Goal: Information Seeking & Learning: Learn about a topic

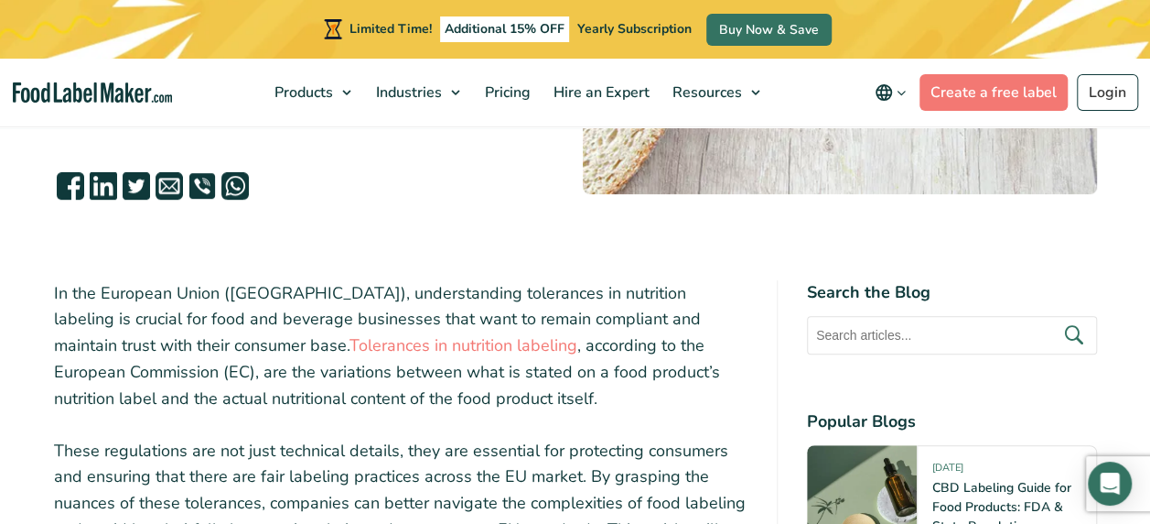
scroll to position [549, 0]
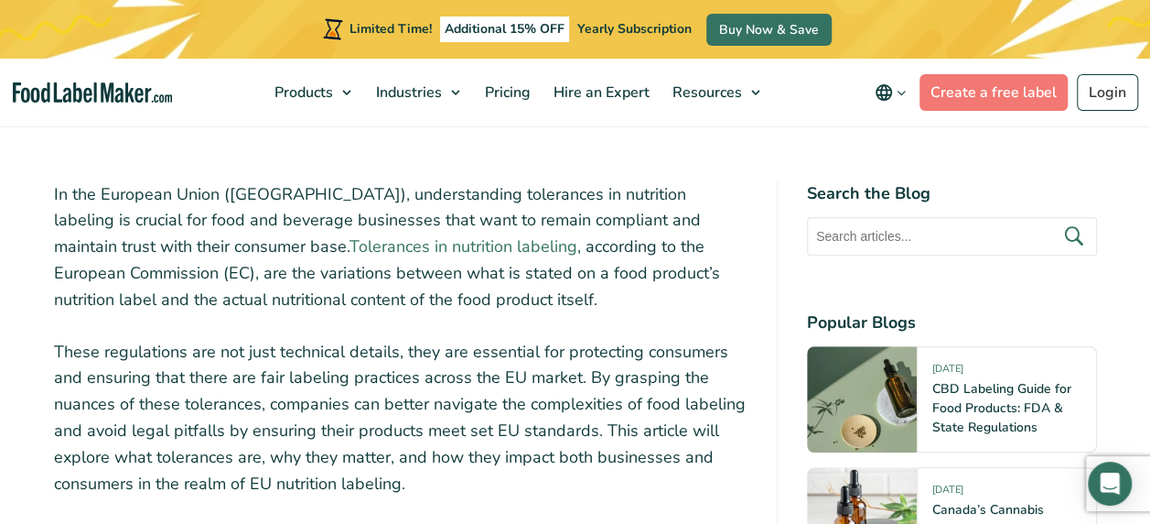
click at [350, 245] on link "Tolerances in nutrition labeling" at bounding box center [464, 246] width 228 height 22
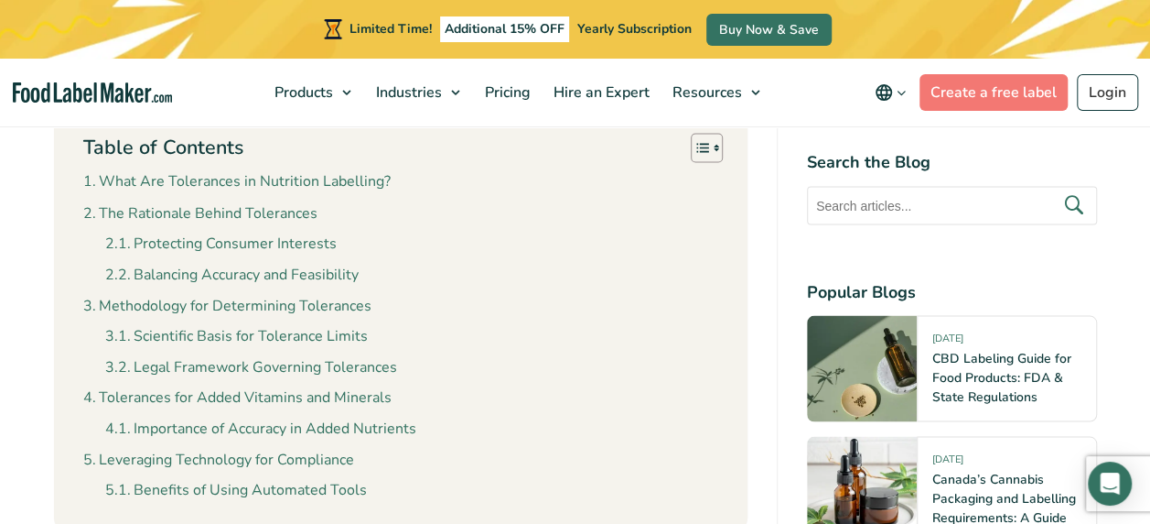
scroll to position [1556, 0]
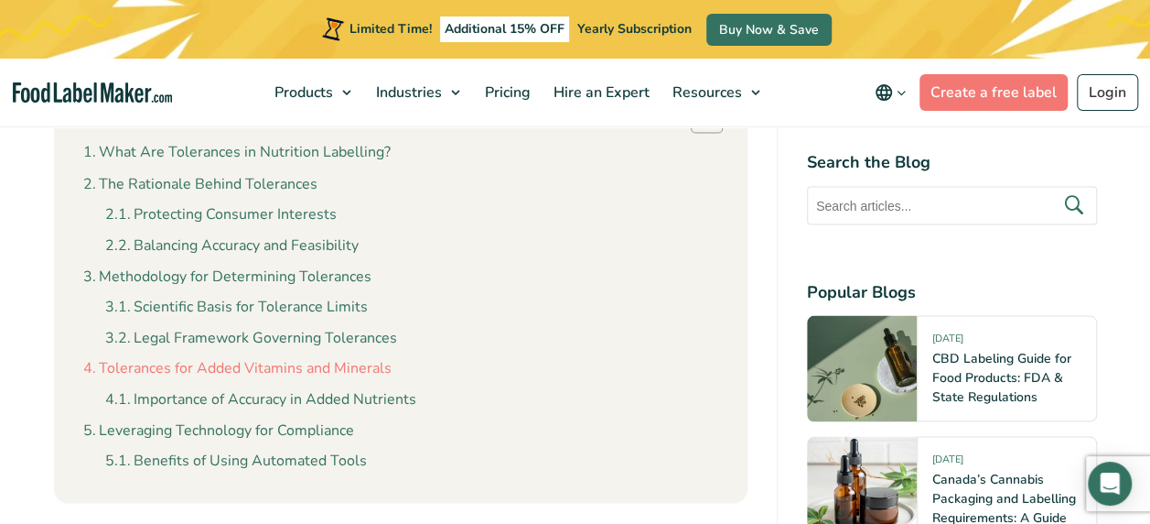
click at [351, 356] on link "Tolerances for Added Vitamins and Minerals" at bounding box center [237, 368] width 308 height 24
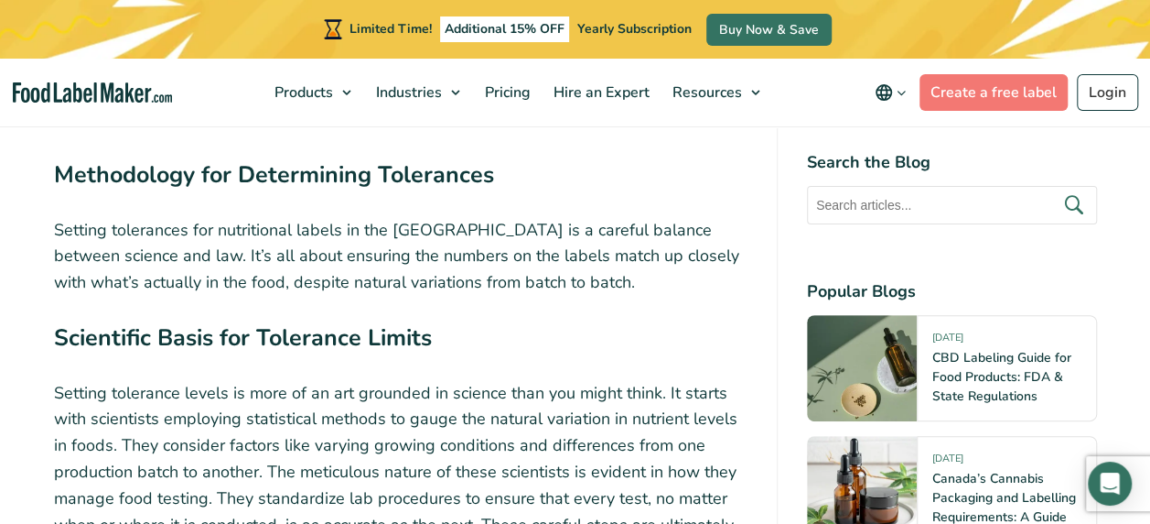
scroll to position [4264, 0]
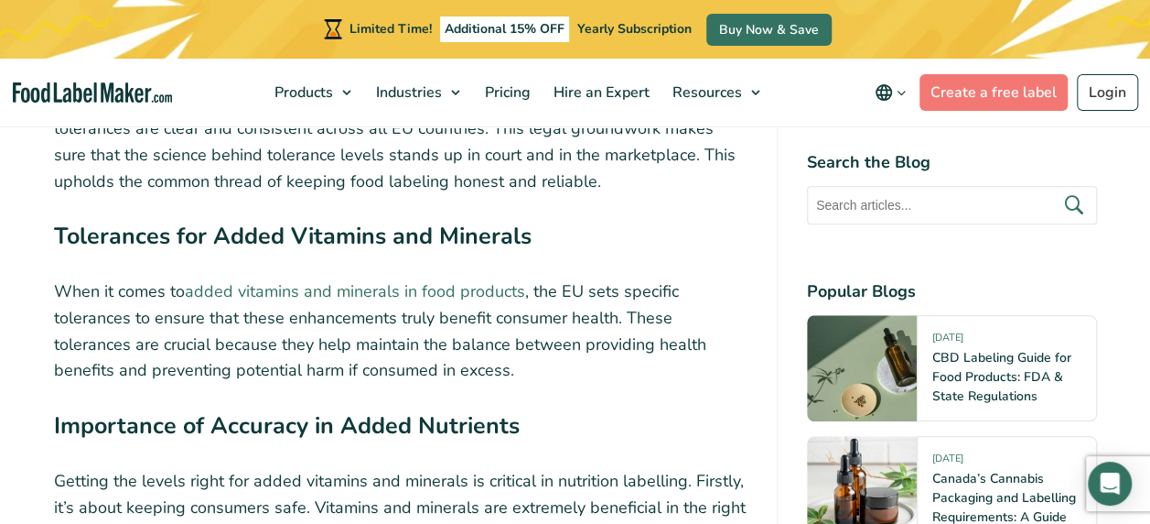
click at [414, 280] on link "added vitamins and minerals in food products" at bounding box center [355, 291] width 340 height 22
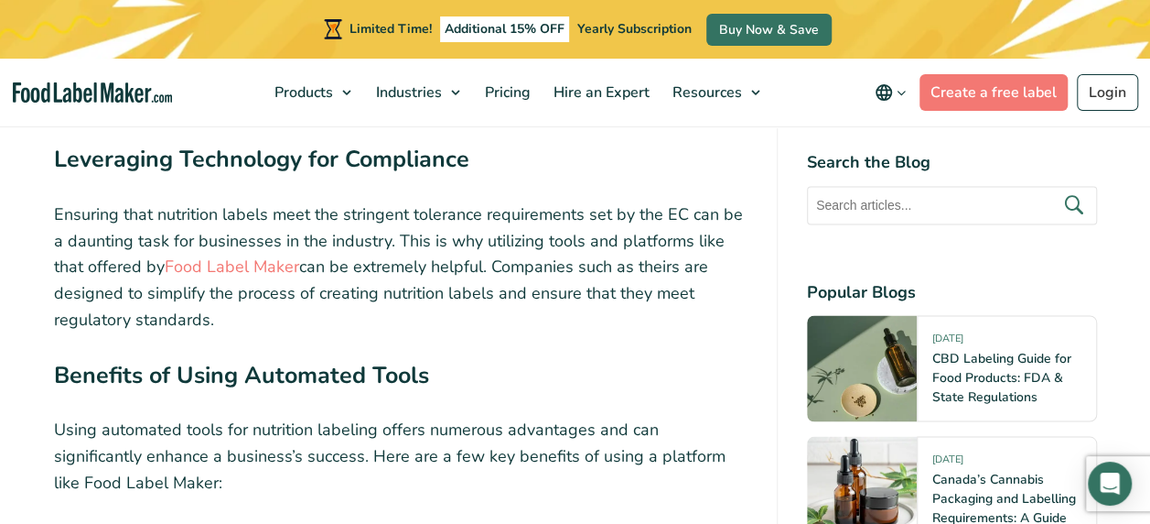
scroll to position [4905, 0]
click at [279, 254] on link "Food Label Maker" at bounding box center [232, 265] width 135 height 22
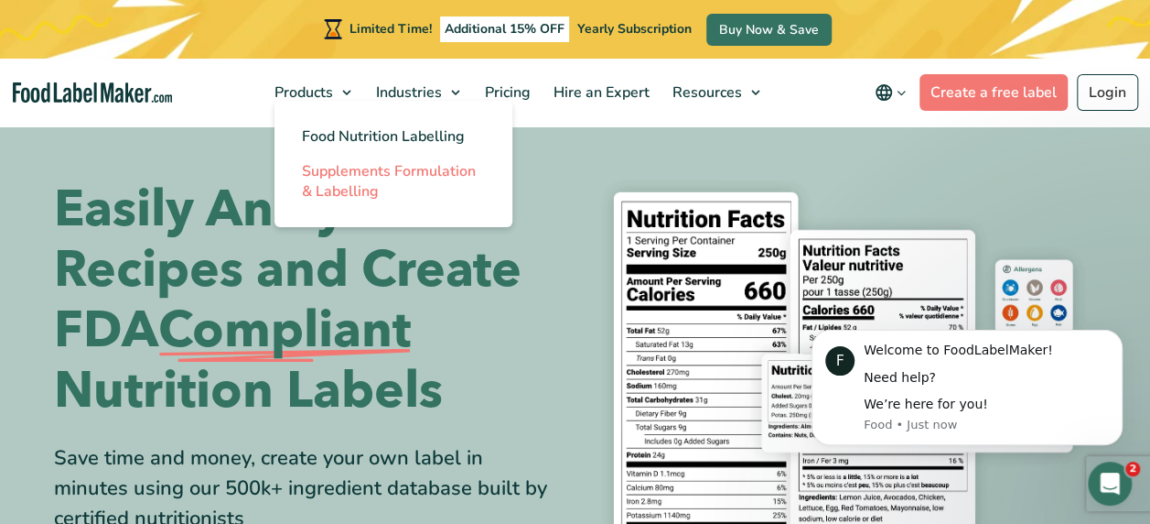
click at [349, 174] on span "Supplements Formulation & Labelling" at bounding box center [389, 181] width 174 height 40
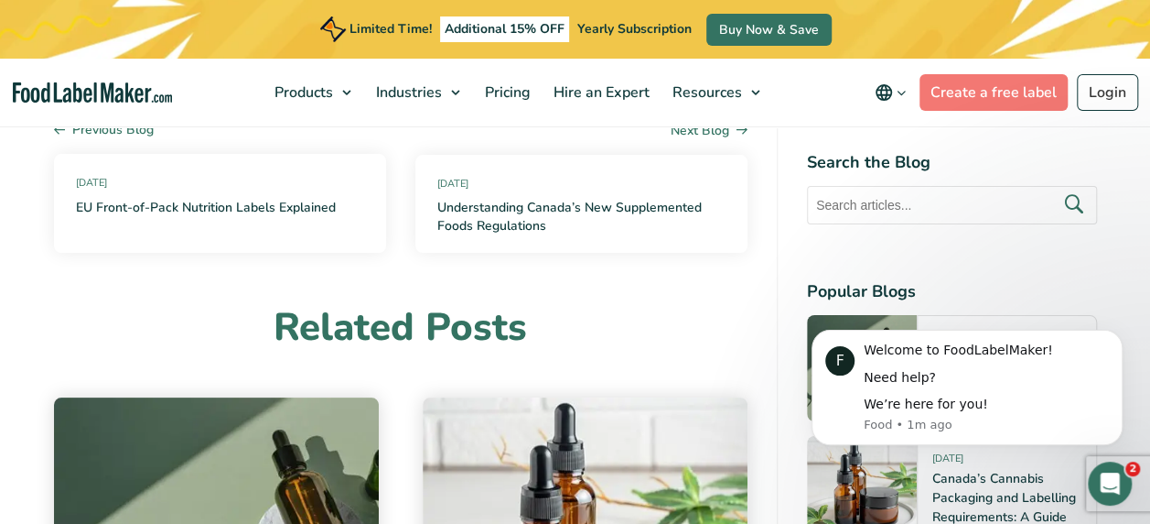
scroll to position [6498, 0]
click at [161, 199] on link "EU Front-of-Pack Nutrition Labels Explained" at bounding box center [206, 208] width 260 height 18
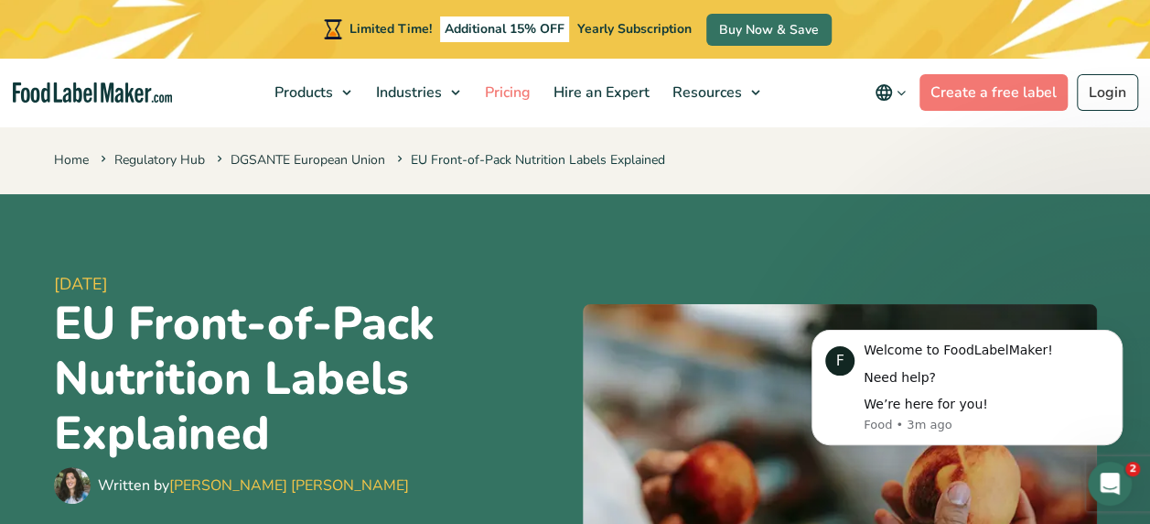
click at [506, 99] on span "Pricing" at bounding box center [506, 92] width 53 height 20
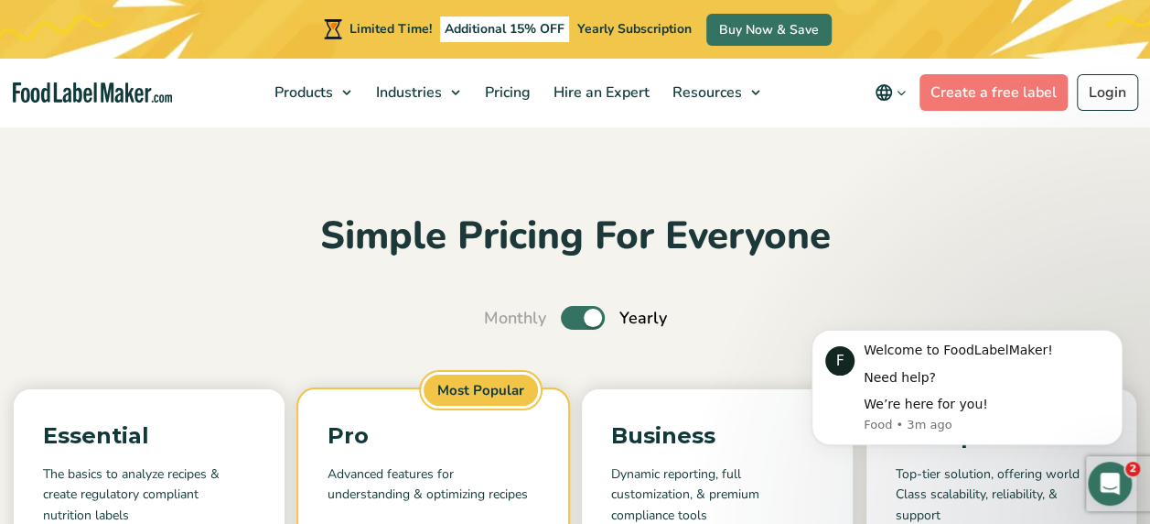
click at [64, 261] on h2 "Simple Pricing For Everyone" at bounding box center [575, 236] width 1123 height 50
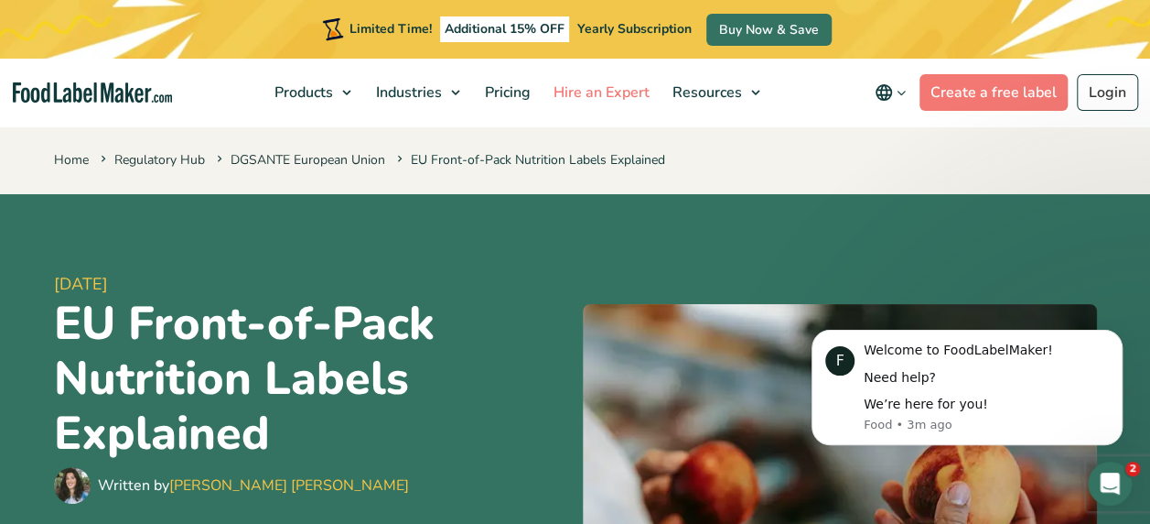
click at [633, 90] on span "Hire an Expert" at bounding box center [599, 92] width 103 height 20
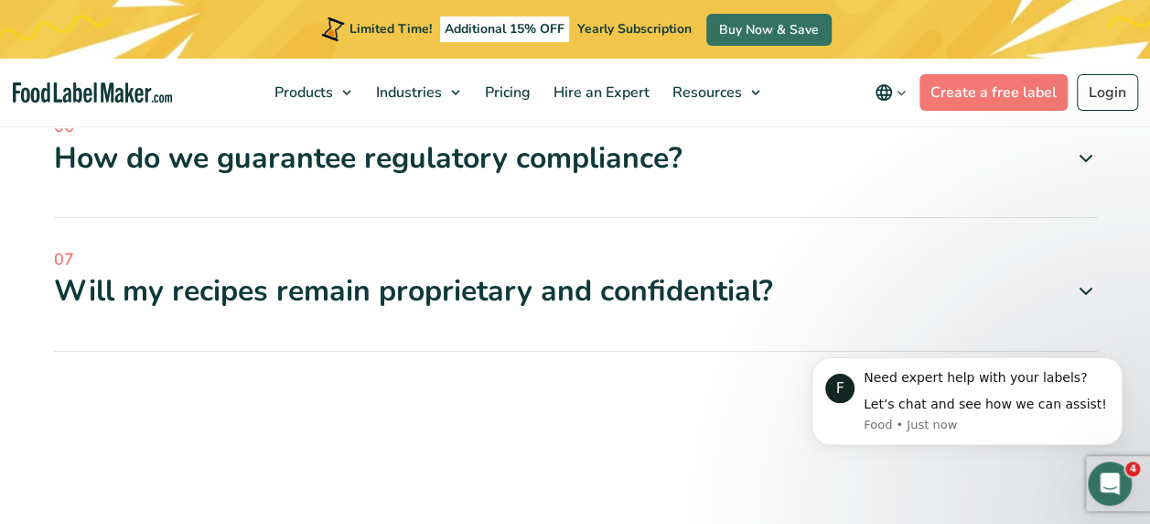
scroll to position [7322, 0]
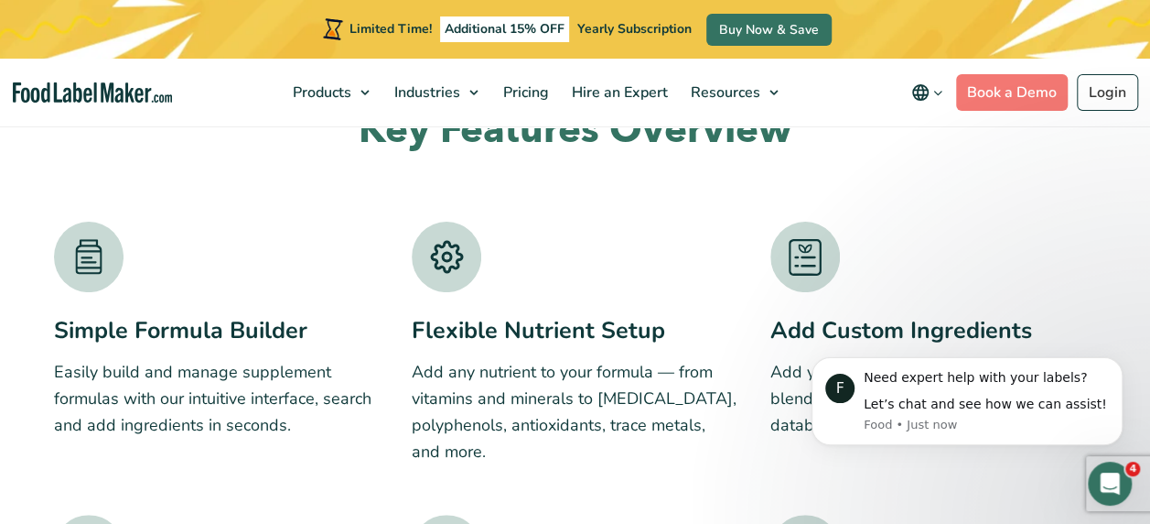
scroll to position [2746, 0]
